Goal: Complete application form

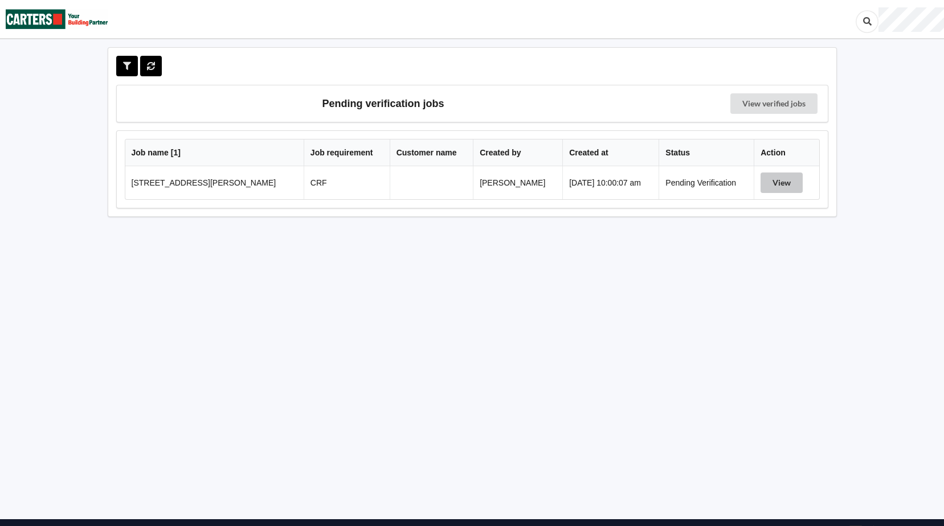
click at [777, 185] on button "View" at bounding box center [782, 183] width 42 height 21
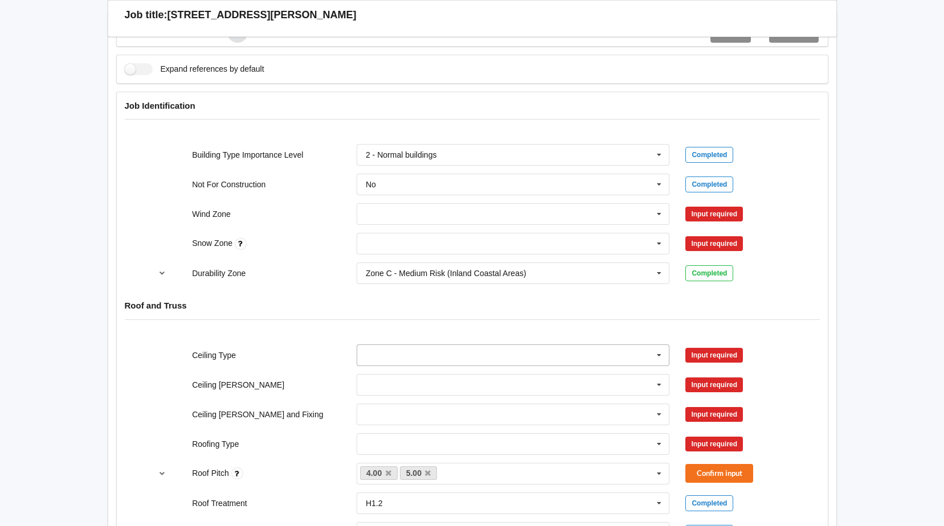
scroll to position [513, 0]
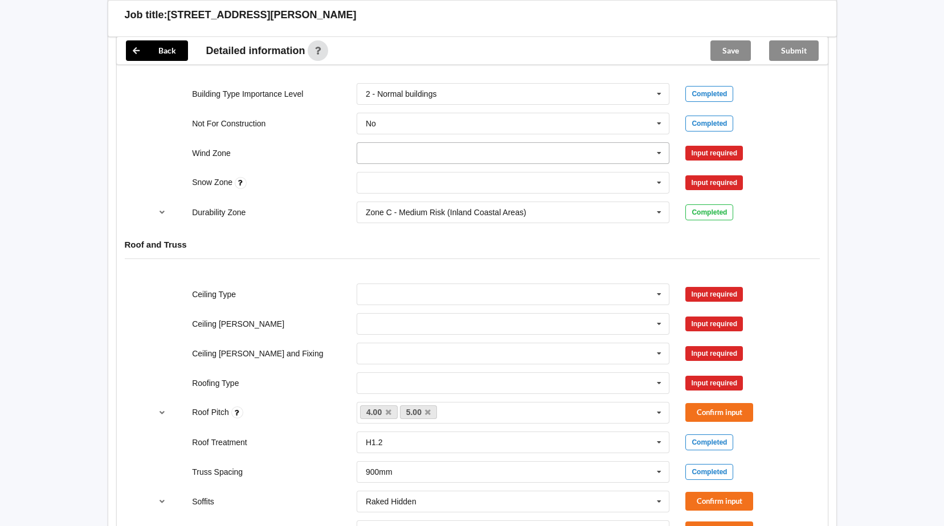
click at [659, 157] on icon at bounding box center [659, 153] width 17 height 21
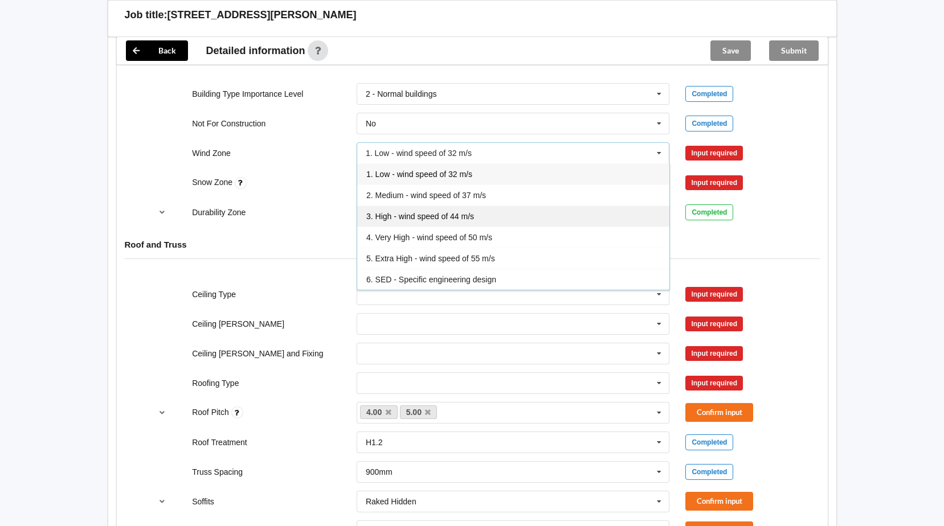
click at [441, 213] on span "3. High - wind speed of 44 m/s" at bounding box center [420, 216] width 108 height 9
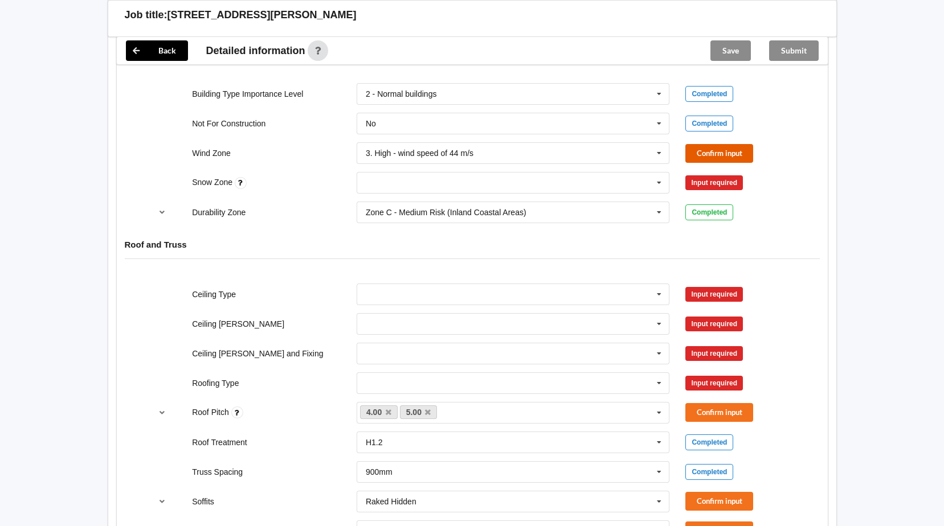
click at [733, 153] on button "Confirm input" at bounding box center [719, 153] width 68 height 19
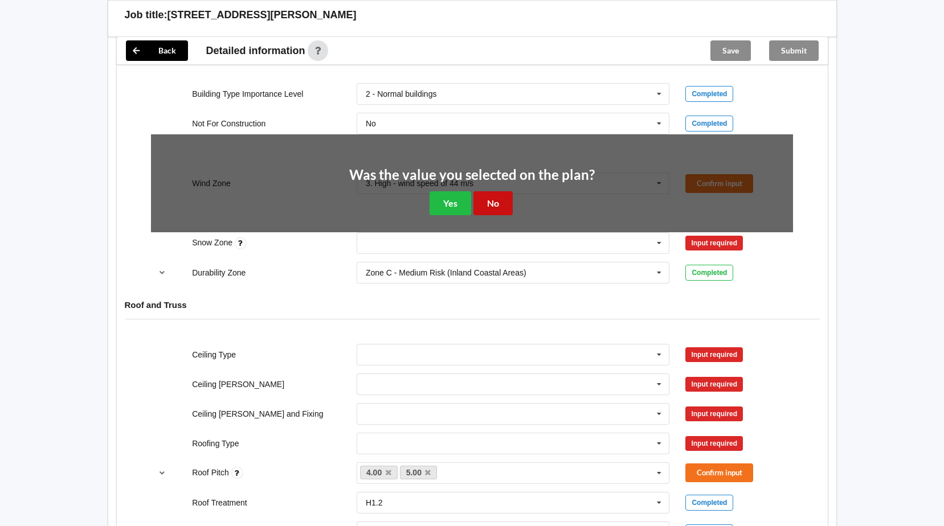
click at [499, 199] on button "No" at bounding box center [493, 202] width 39 height 23
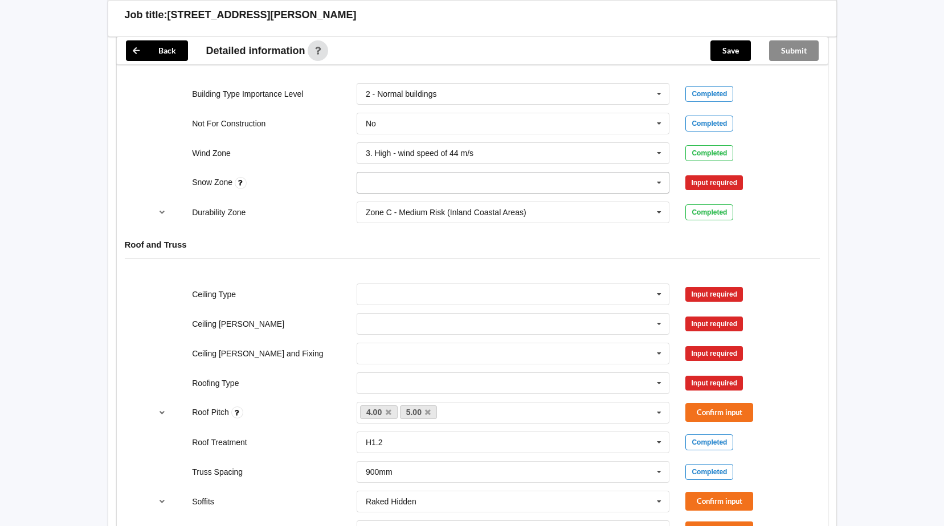
click at [659, 185] on icon at bounding box center [659, 183] width 17 height 21
click at [380, 205] on div "N0" at bounding box center [513, 203] width 312 height 21
click at [700, 185] on button "Confirm input" at bounding box center [719, 183] width 68 height 19
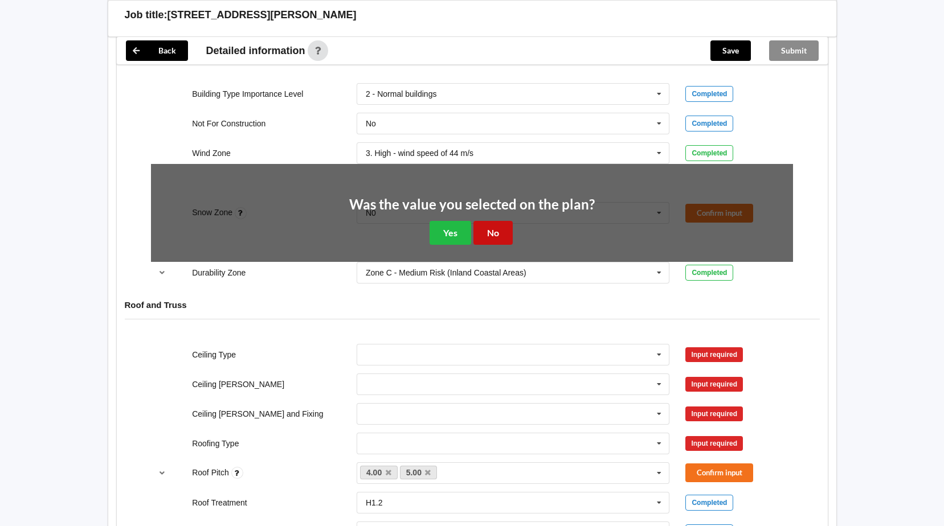
click at [493, 235] on button "No" at bounding box center [493, 232] width 39 height 23
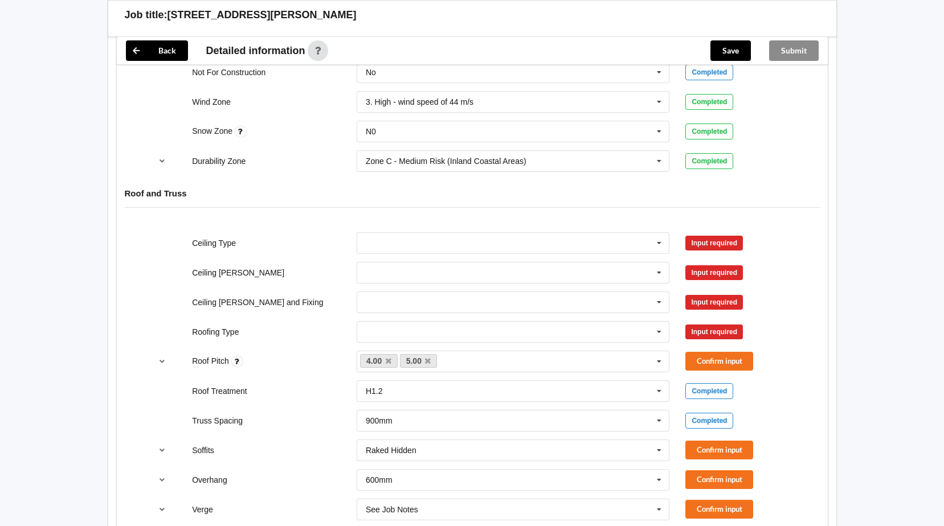
scroll to position [627, 0]
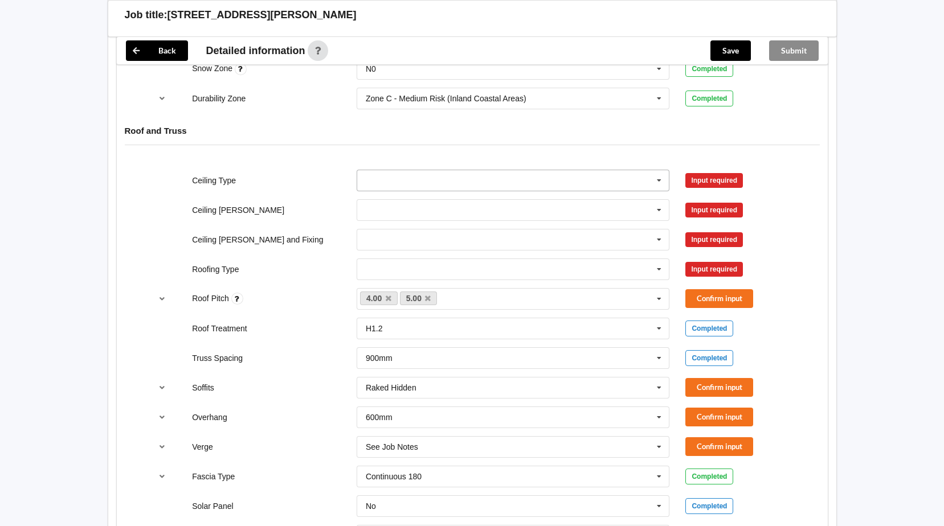
click at [656, 183] on icon at bounding box center [659, 180] width 17 height 21
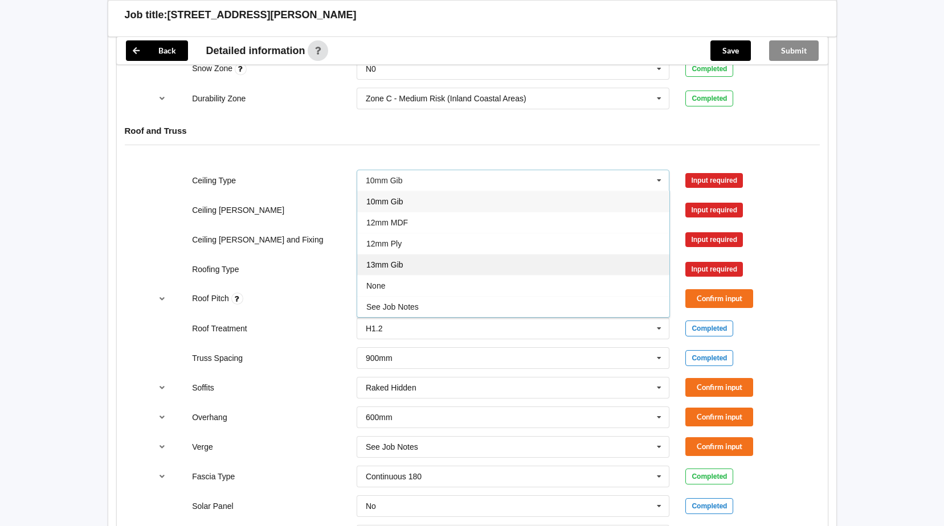
click at [431, 256] on div "13mm Gib" at bounding box center [513, 264] width 312 height 21
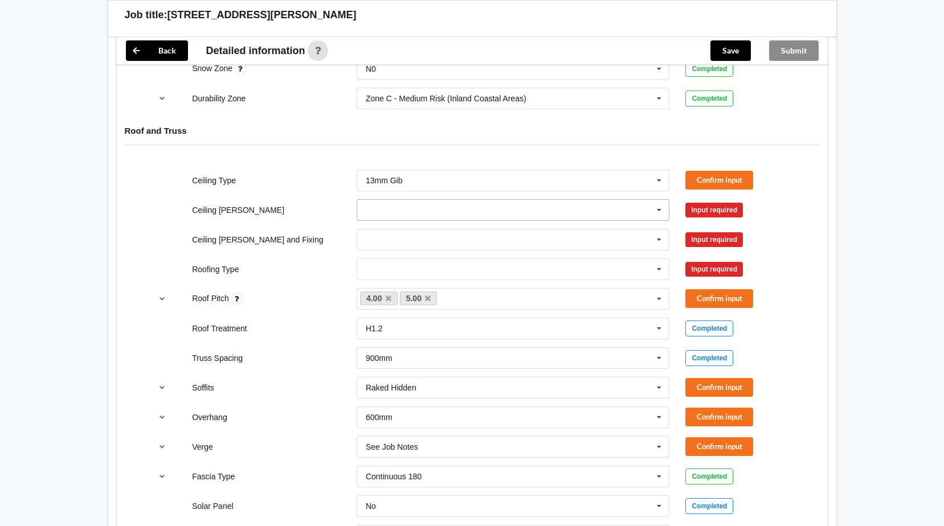
click at [660, 209] on icon at bounding box center [659, 210] width 17 height 21
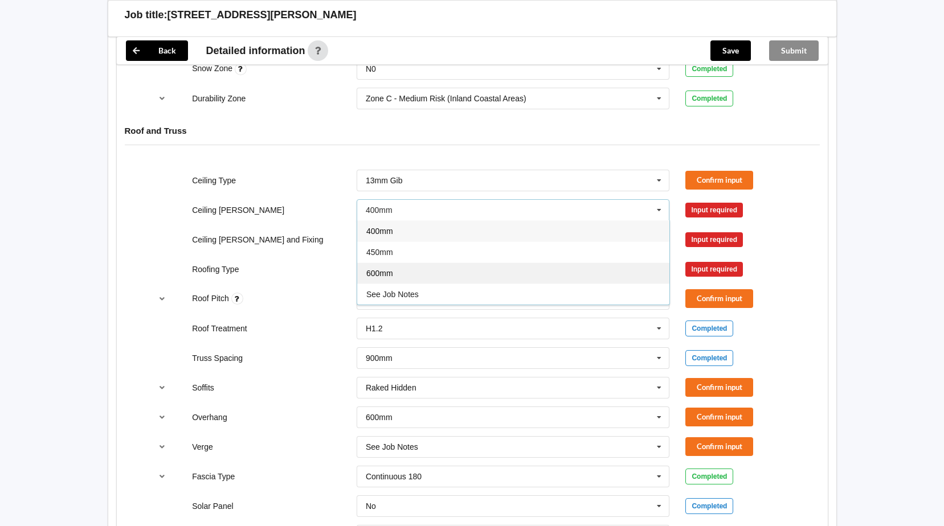
click at [395, 274] on div "600mm" at bounding box center [513, 273] width 312 height 21
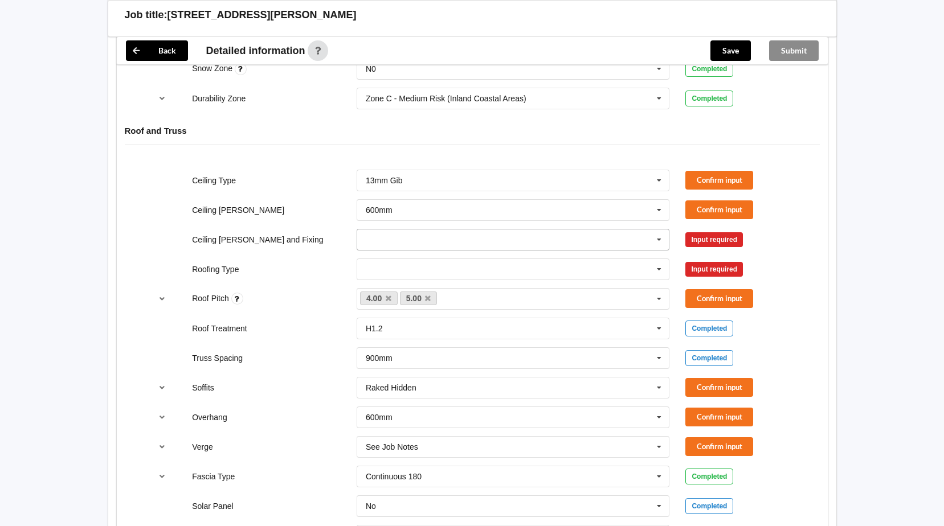
click at [658, 242] on icon at bounding box center [659, 240] width 17 height 21
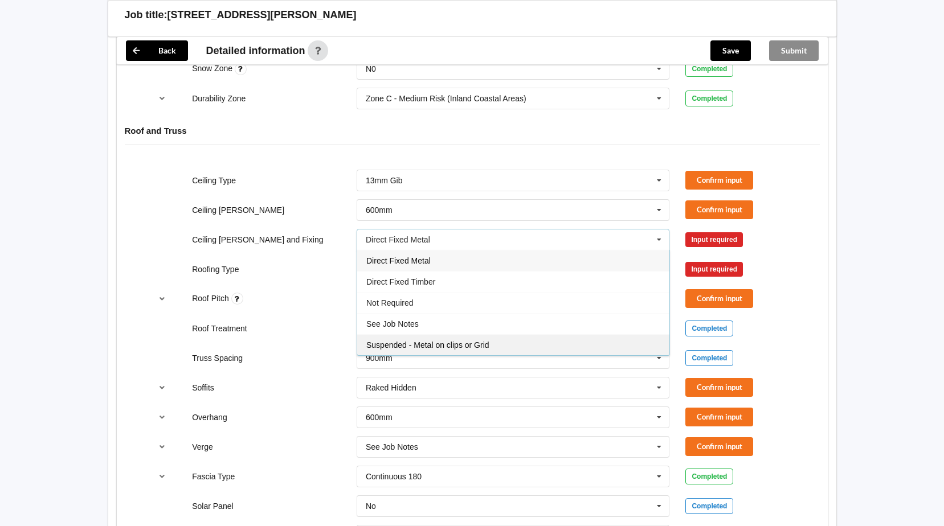
click at [391, 343] on span "Suspended - Metal on clips or Grid" at bounding box center [427, 345] width 123 height 9
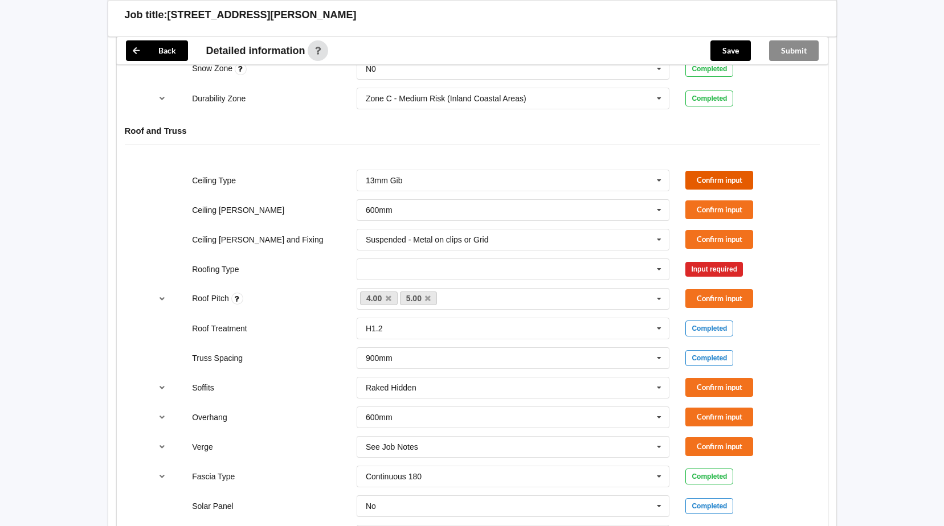
click at [700, 179] on button "Confirm input" at bounding box center [719, 180] width 68 height 19
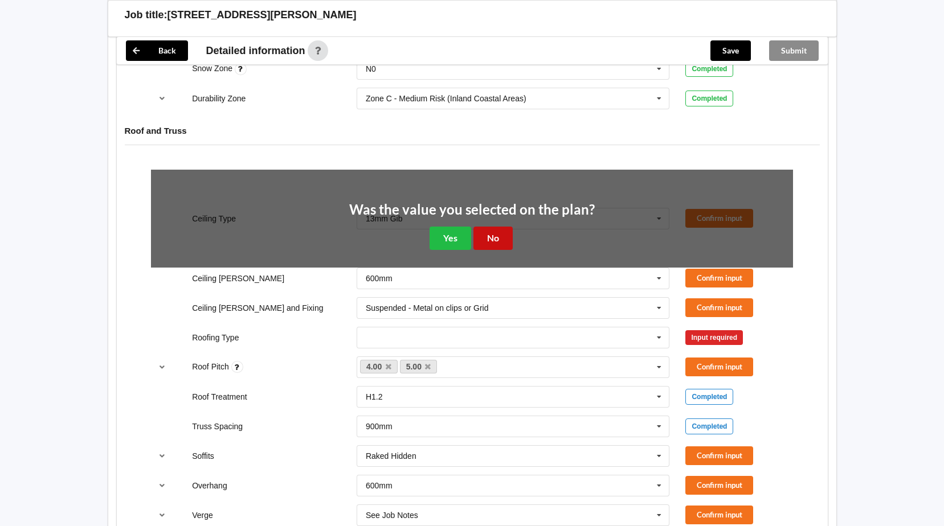
click at [492, 234] on button "No" at bounding box center [493, 238] width 39 height 23
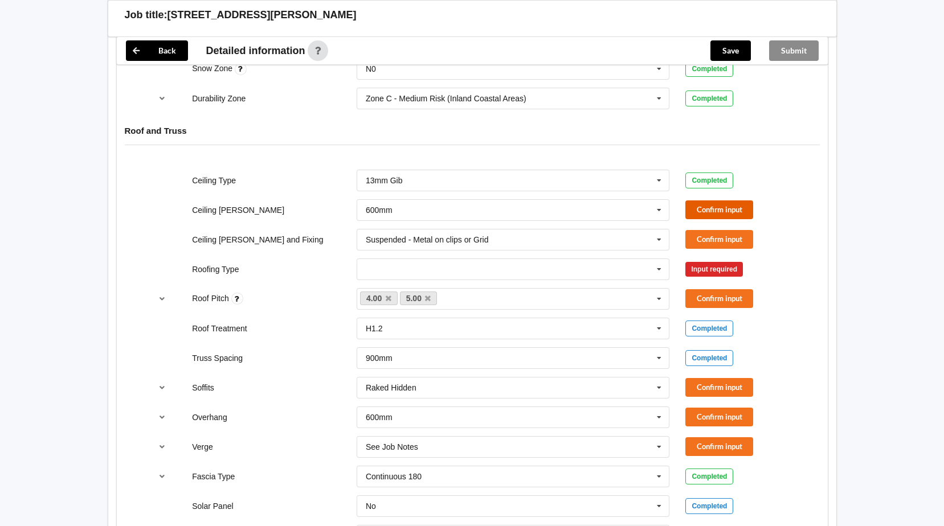
click at [695, 214] on button "Confirm input" at bounding box center [719, 210] width 68 height 19
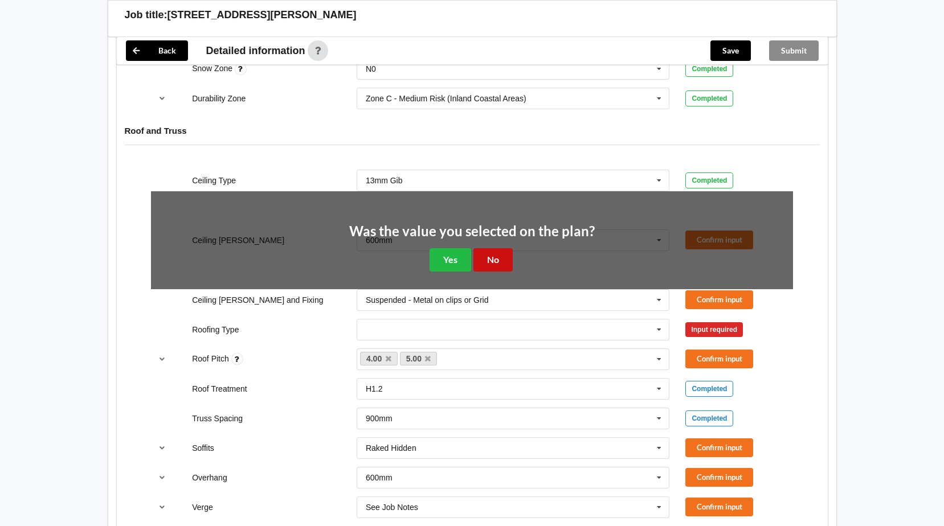
click at [496, 260] on button "No" at bounding box center [493, 259] width 39 height 23
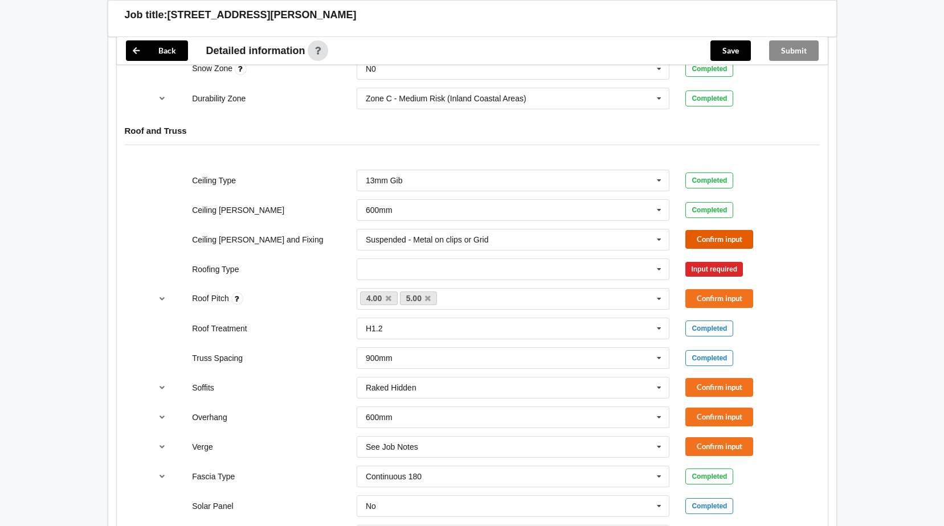
click at [714, 244] on button "Confirm input" at bounding box center [719, 239] width 68 height 19
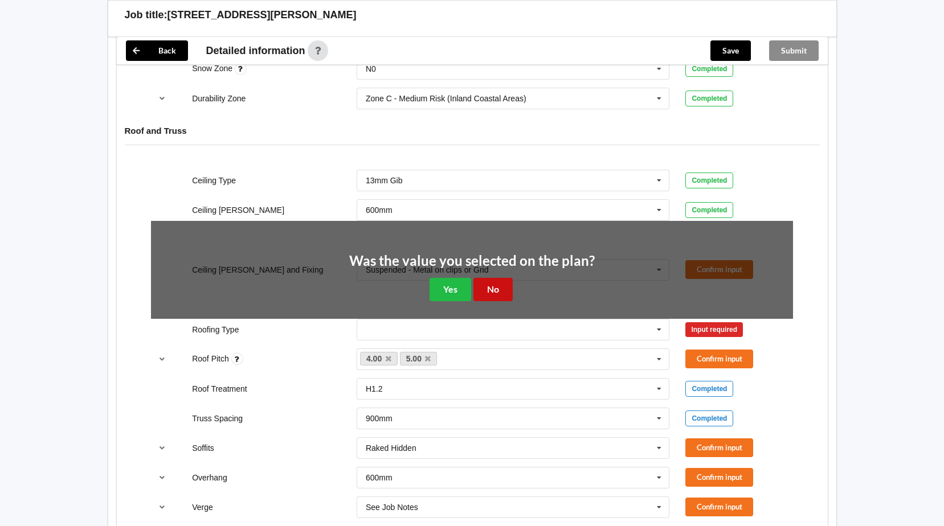
click at [496, 291] on button "No" at bounding box center [493, 289] width 39 height 23
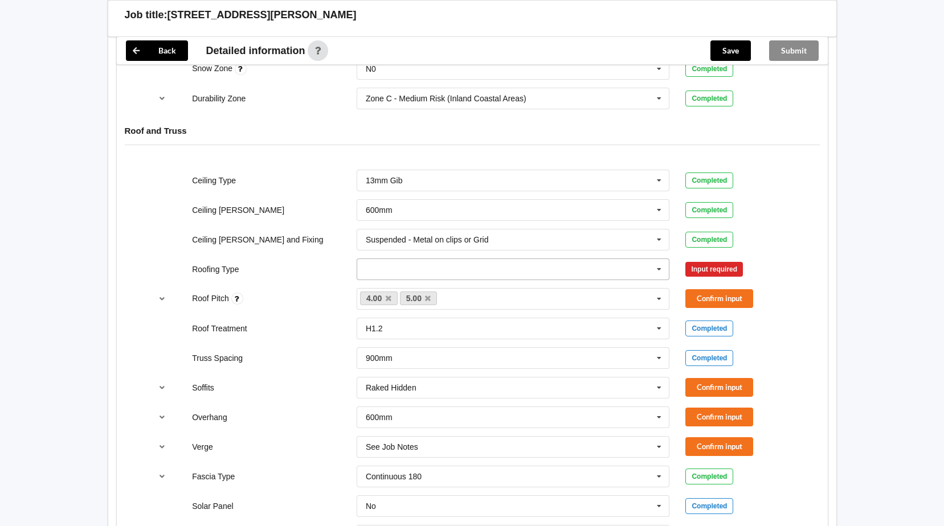
click at [654, 271] on icon at bounding box center [659, 269] width 17 height 21
click at [430, 292] on div "1. [GEOGRAPHIC_DATA]" at bounding box center [513, 290] width 312 height 21
click at [728, 271] on button "Confirm input" at bounding box center [719, 269] width 68 height 19
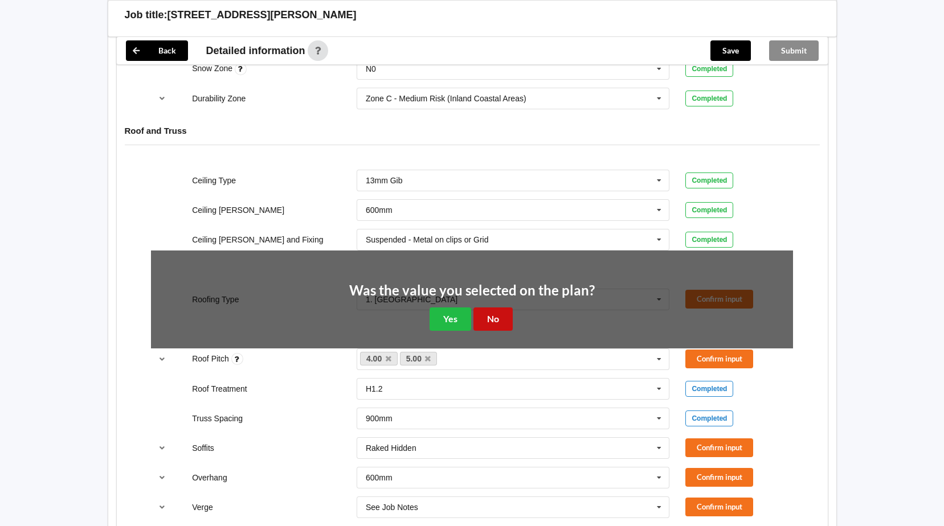
click at [493, 319] on button "No" at bounding box center [493, 319] width 39 height 23
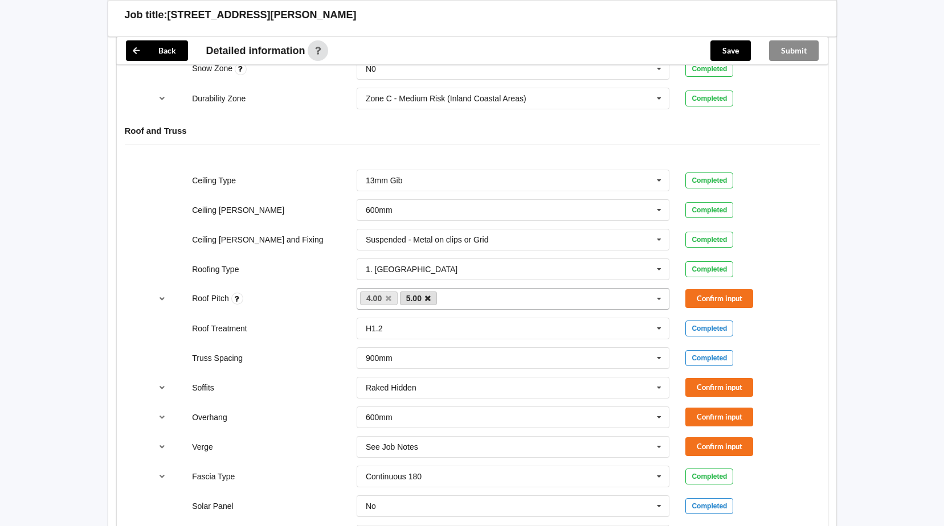
click at [430, 300] on icon at bounding box center [428, 298] width 6 height 7
click at [723, 301] on button "Confirm input" at bounding box center [719, 298] width 68 height 19
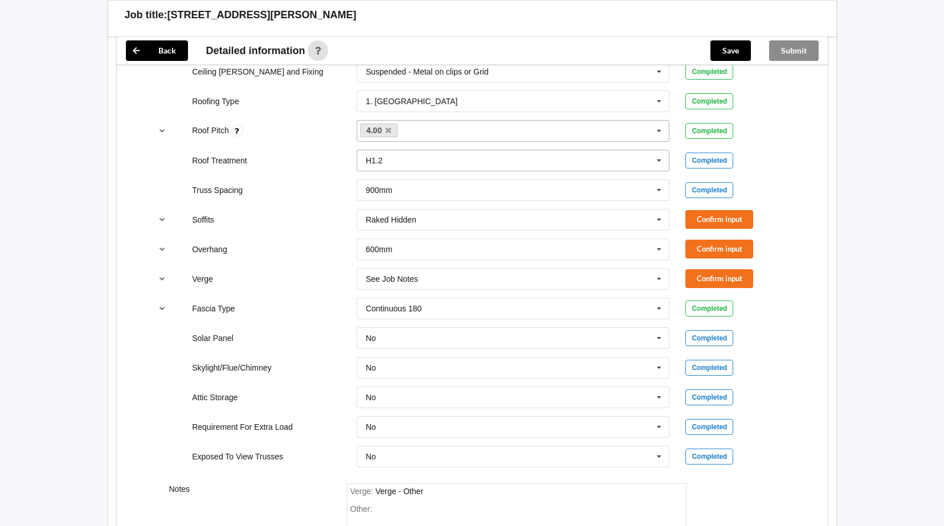
scroll to position [798, 0]
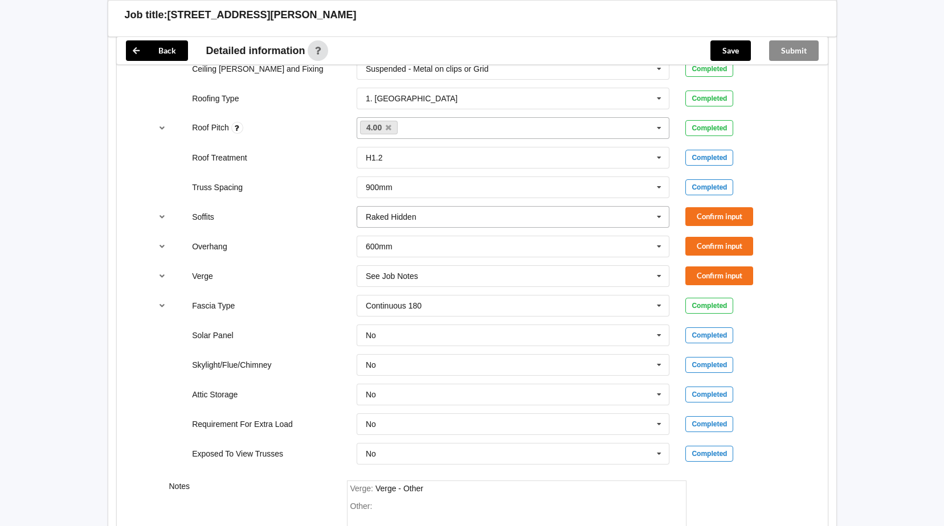
click at [664, 216] on icon at bounding box center [659, 217] width 17 height 21
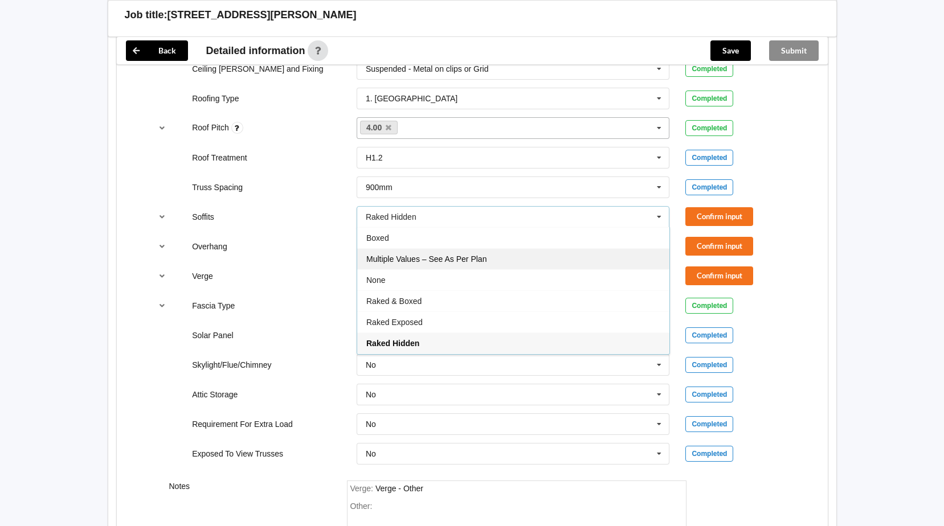
click at [427, 265] on div "Multiple Values – See As Per Plan" at bounding box center [513, 258] width 312 height 21
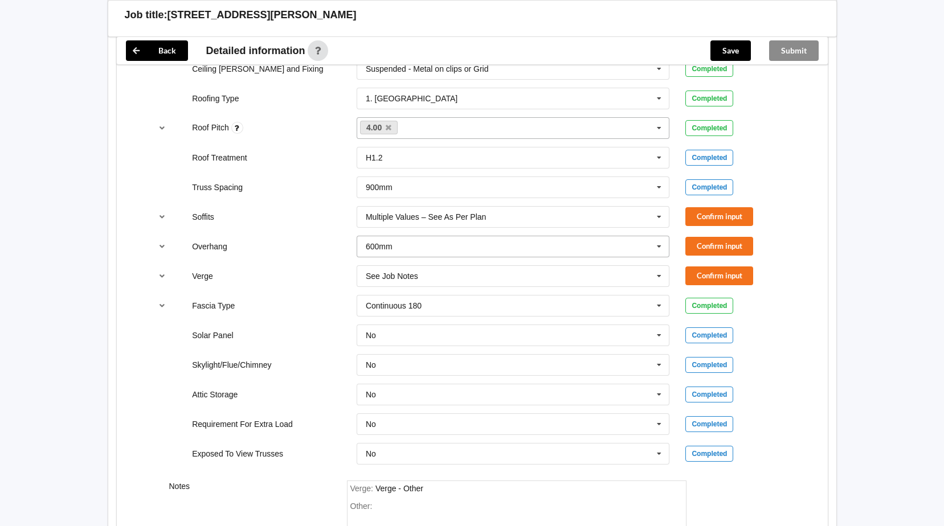
click at [659, 248] on icon at bounding box center [659, 246] width 17 height 21
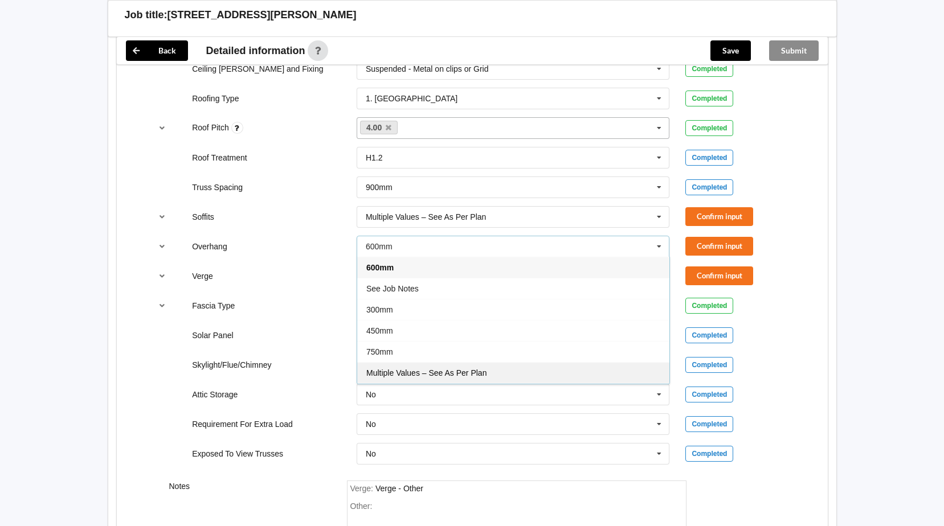
click at [391, 370] on span "Multiple Values – See As Per Plan" at bounding box center [426, 373] width 120 height 9
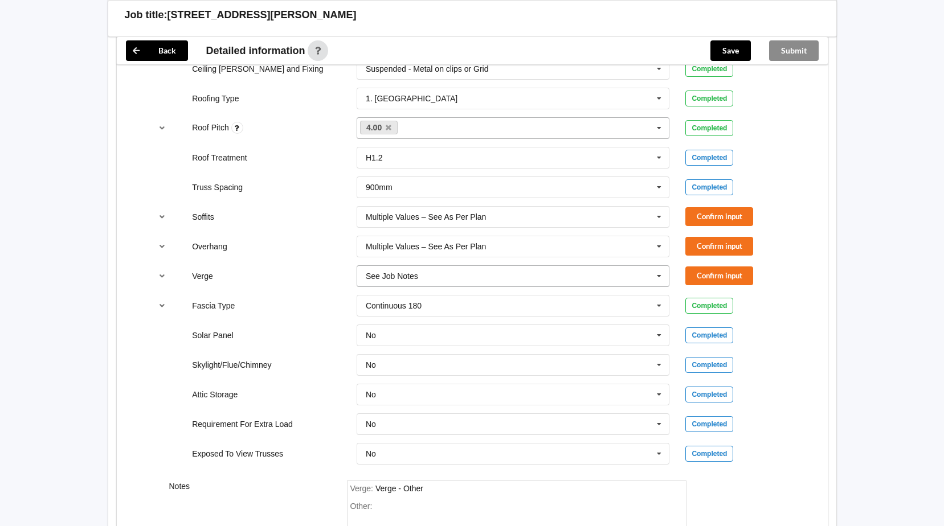
click at [663, 274] on icon at bounding box center [659, 276] width 17 height 21
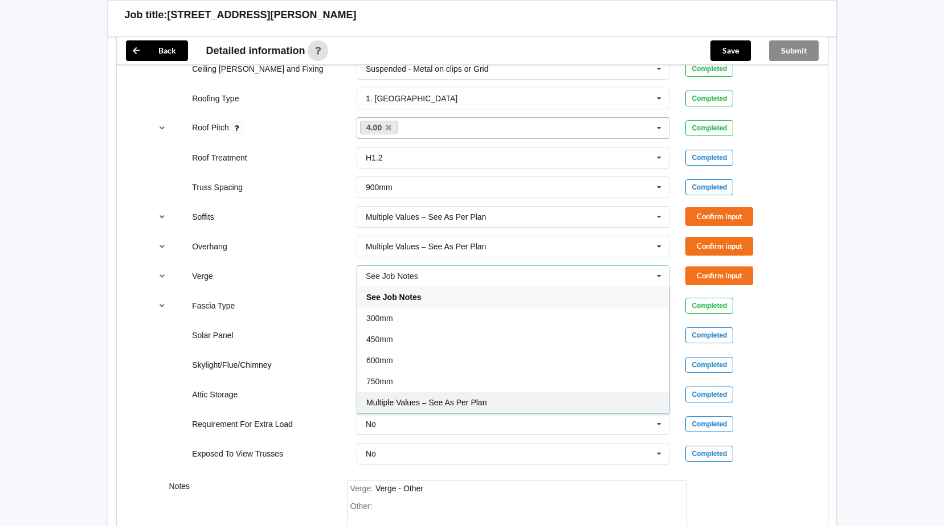
click at [413, 394] on div "Multiple Values – See As Per Plan" at bounding box center [513, 402] width 312 height 21
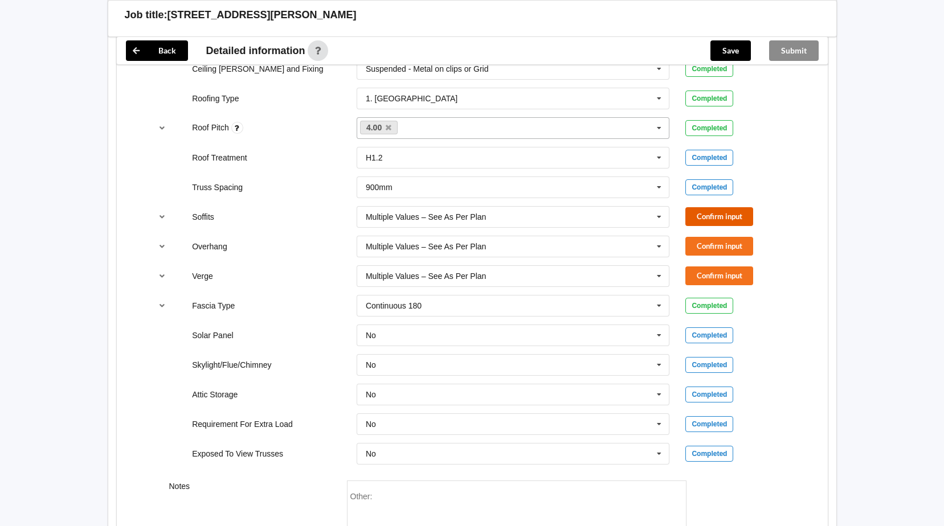
click at [700, 209] on button "Confirm input" at bounding box center [719, 216] width 68 height 19
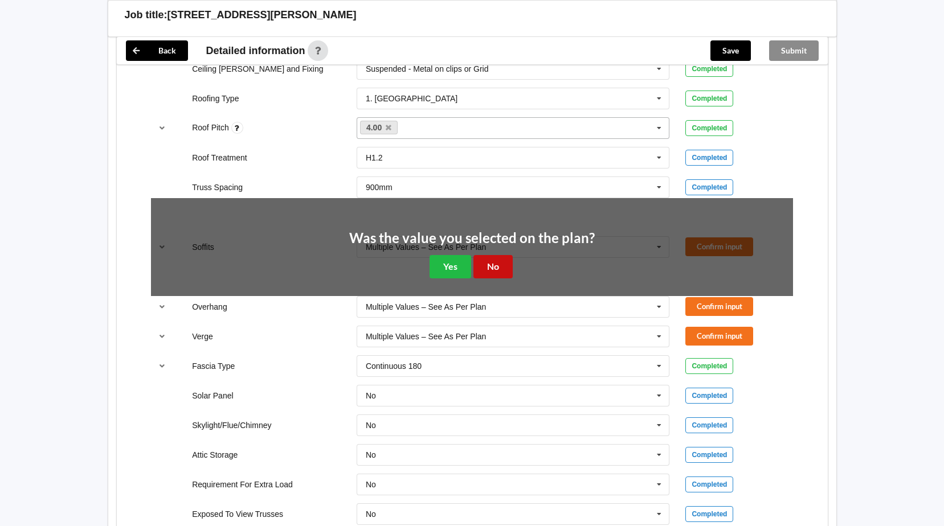
click at [499, 266] on button "No" at bounding box center [493, 266] width 39 height 23
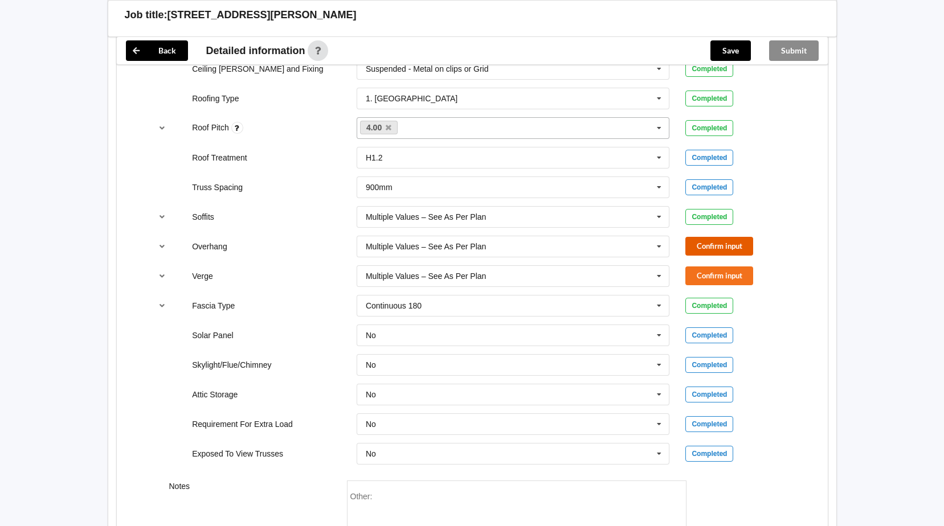
click at [692, 245] on button "Confirm input" at bounding box center [719, 246] width 68 height 19
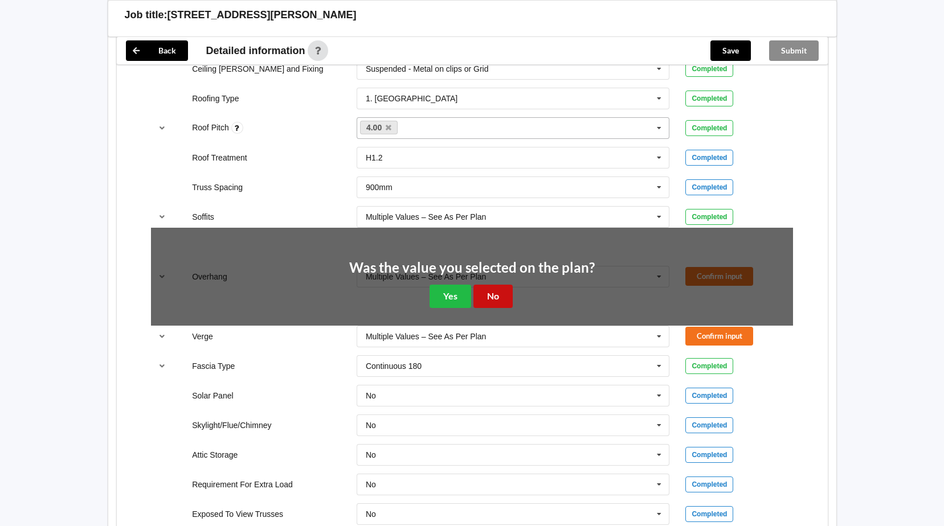
click at [507, 300] on button "No" at bounding box center [493, 296] width 39 height 23
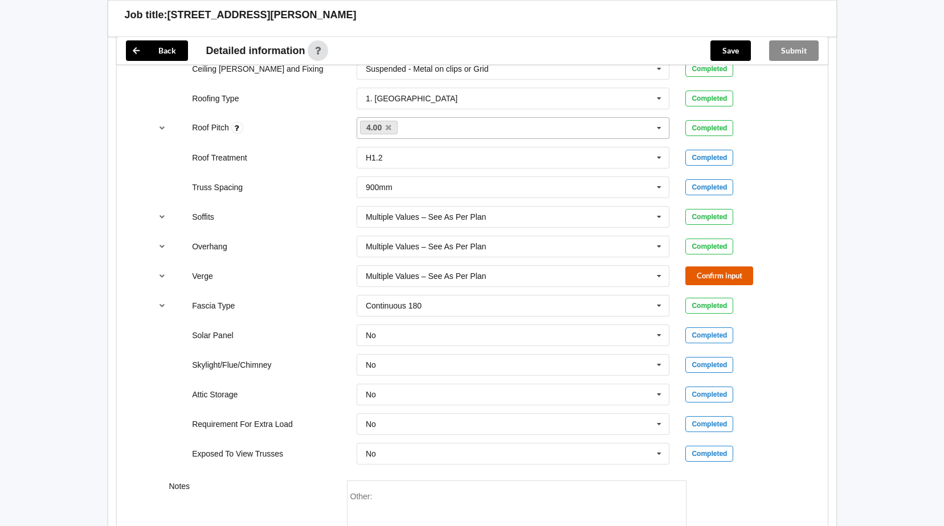
click at [691, 277] on button "Confirm input" at bounding box center [719, 276] width 68 height 19
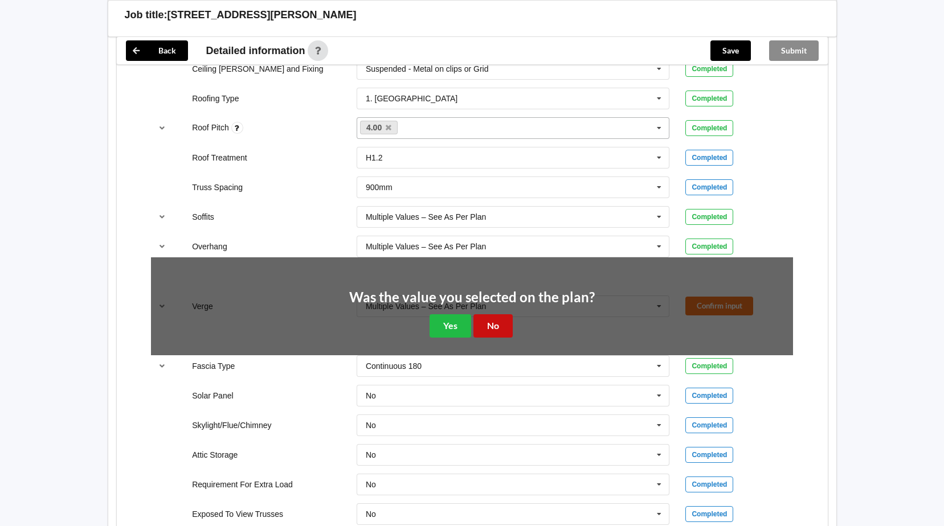
click at [486, 323] on button "No" at bounding box center [493, 326] width 39 height 23
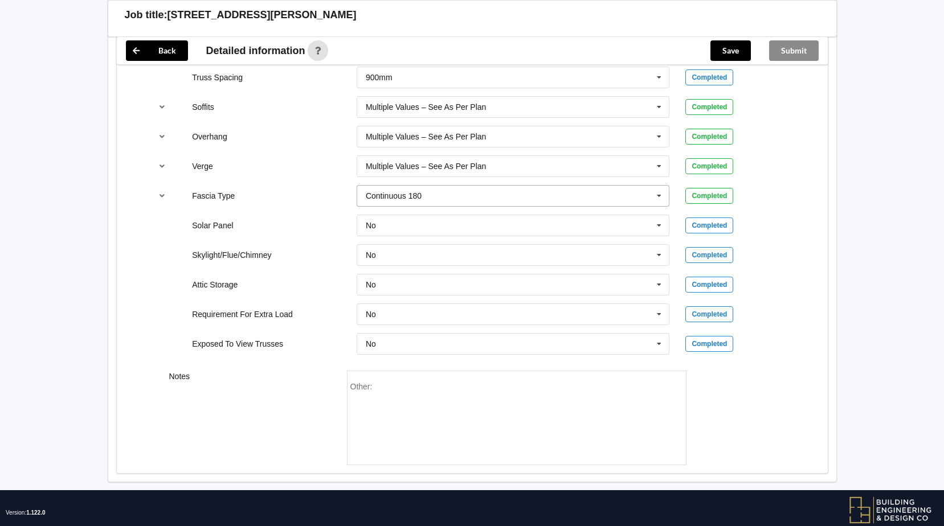
scroll to position [912, 0]
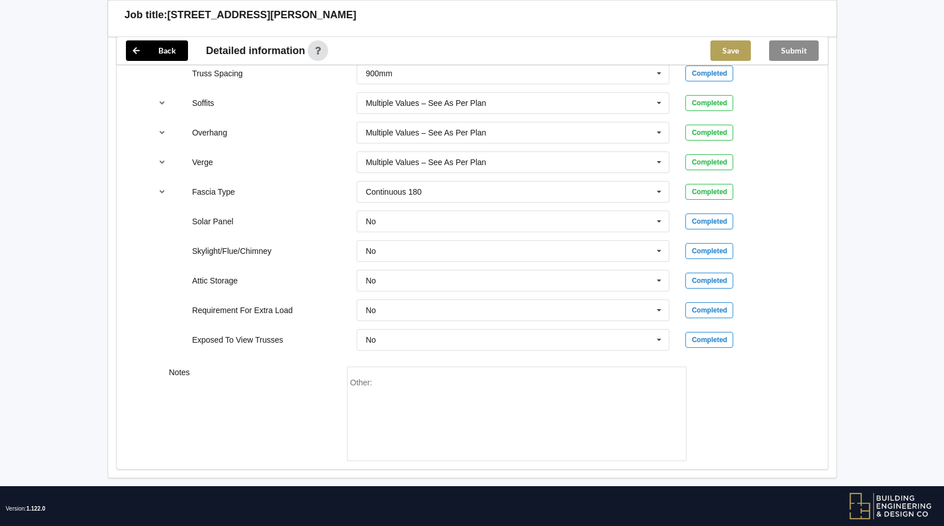
click at [725, 53] on button "Save" at bounding box center [731, 50] width 40 height 21
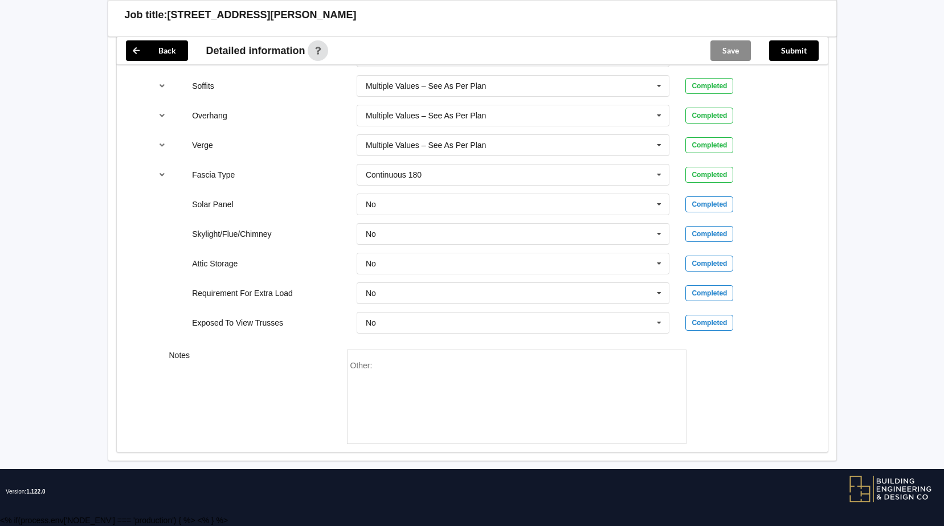
scroll to position [876, 0]
click at [788, 54] on button "Submit" at bounding box center [794, 50] width 50 height 21
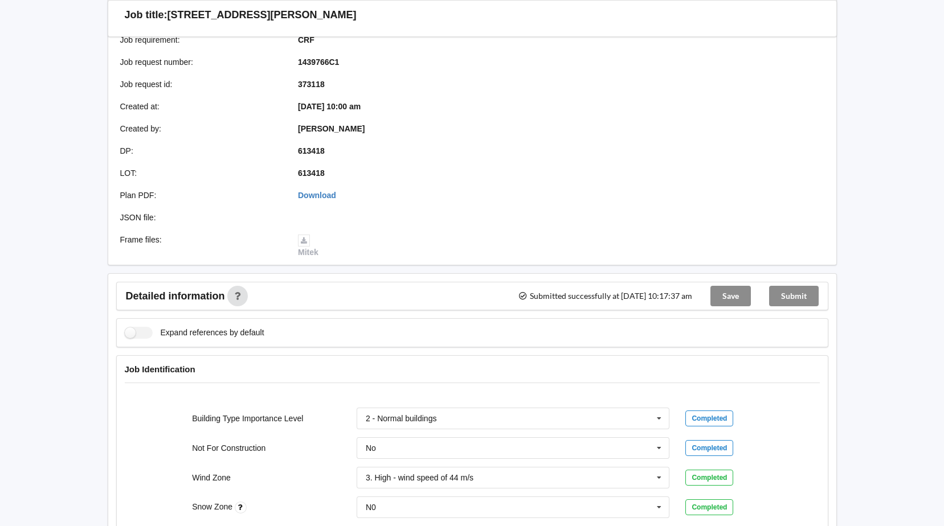
scroll to position [0, 0]
